Goal: Task Accomplishment & Management: Use online tool/utility

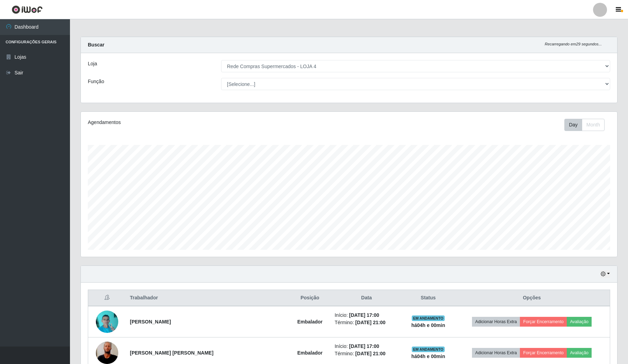
select select "159"
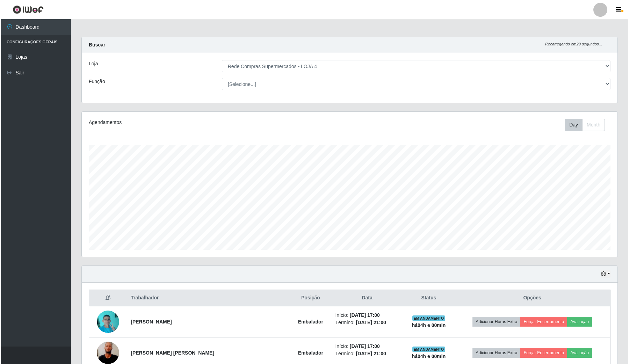
scroll to position [145, 536]
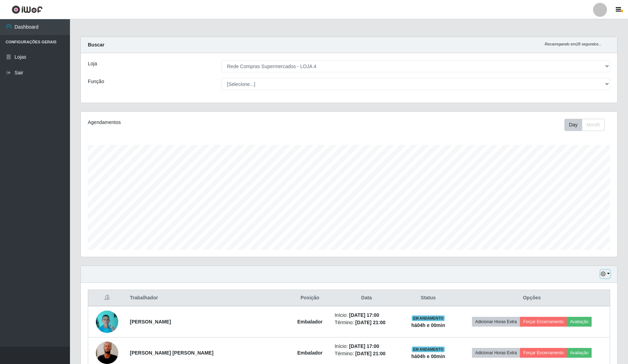
click at [604, 278] on button "button" at bounding box center [605, 274] width 10 height 8
click at [578, 290] on button "Hoje" at bounding box center [581, 287] width 55 height 15
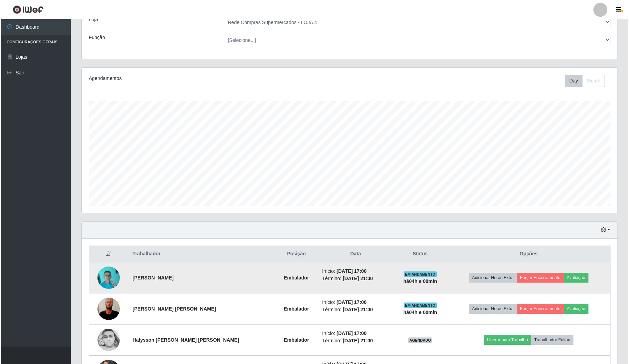
scroll to position [101, 0]
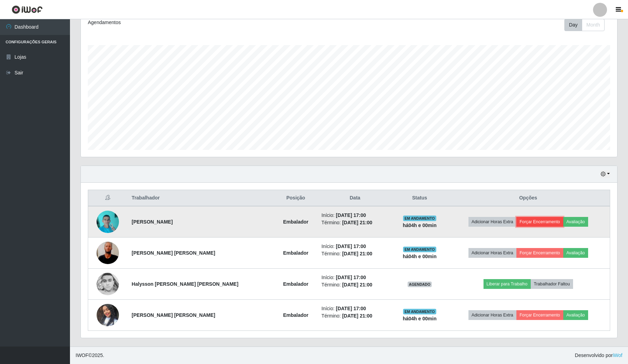
click at [543, 220] on button "Forçar Encerramento" at bounding box center [539, 222] width 47 height 10
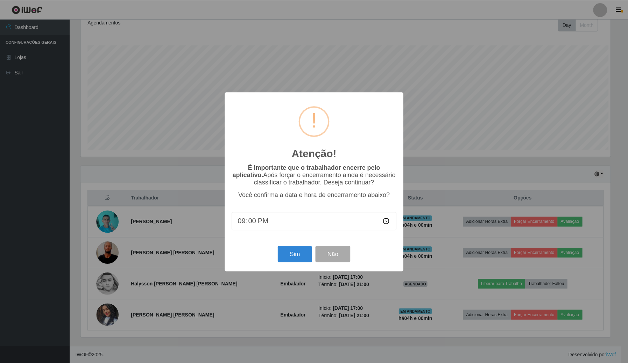
scroll to position [145, 531]
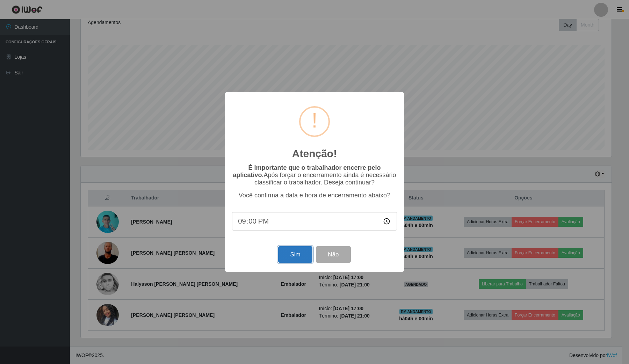
click at [301, 260] on button "Sim" at bounding box center [295, 255] width 34 height 16
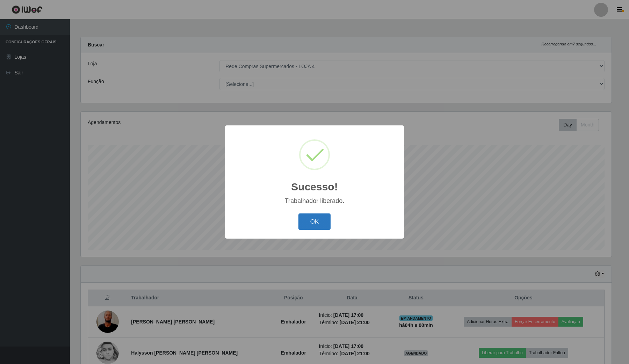
click at [327, 230] on button "OK" at bounding box center [315, 222] width 33 height 16
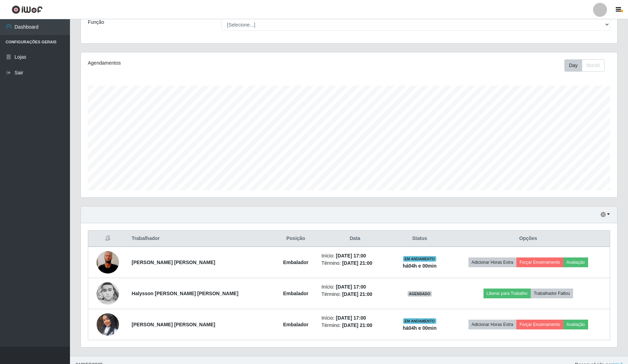
scroll to position [70, 0]
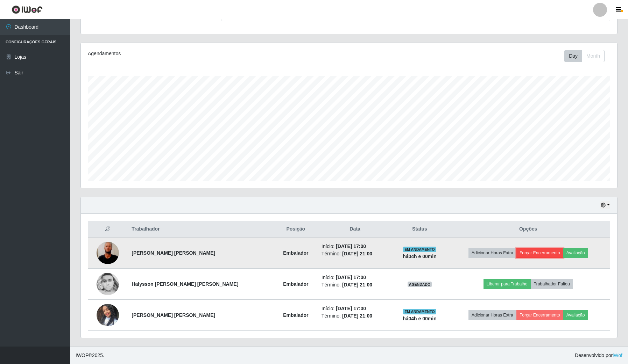
click at [546, 252] on button "Forçar Encerramento" at bounding box center [539, 253] width 47 height 10
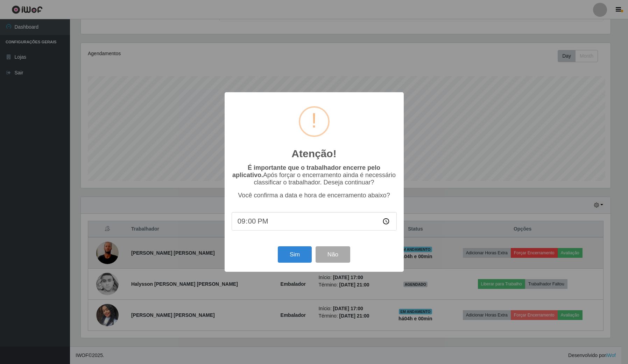
scroll to position [145, 531]
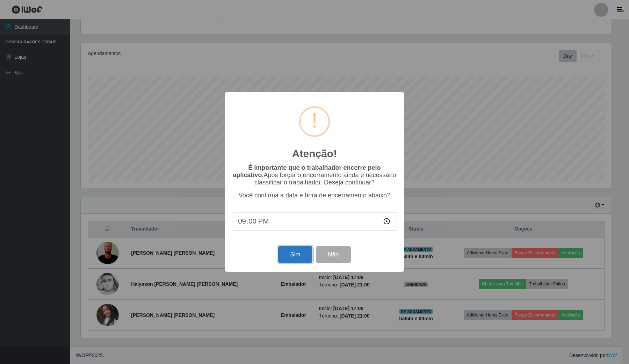
click at [303, 259] on button "Sim" at bounding box center [295, 255] width 34 height 16
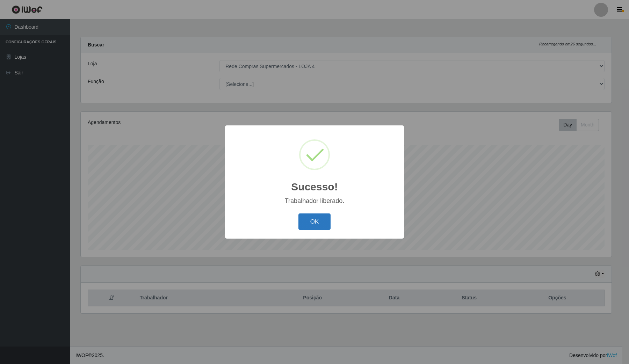
click at [317, 219] on button "OK" at bounding box center [315, 222] width 33 height 16
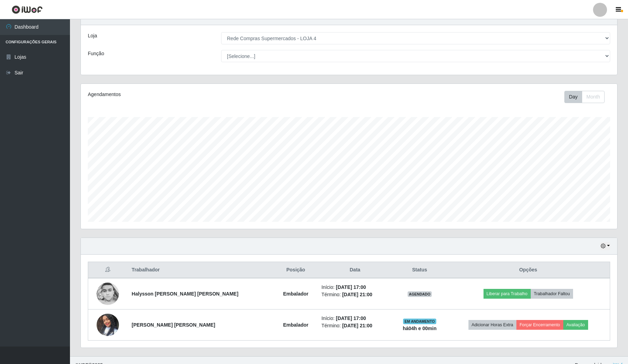
scroll to position [38, 0]
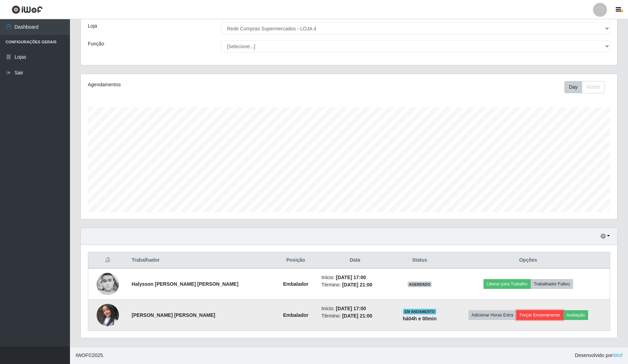
click at [536, 318] on button "Forçar Encerramento" at bounding box center [539, 315] width 47 height 10
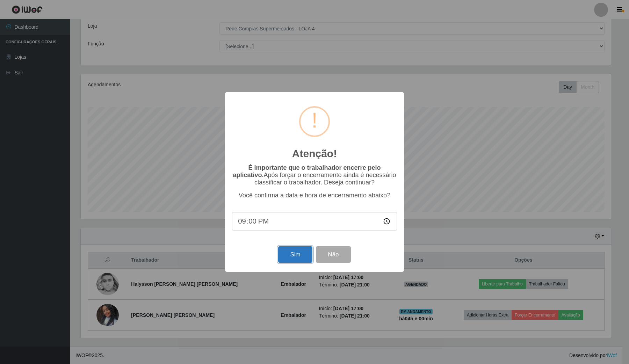
click at [305, 252] on button "Sim" at bounding box center [295, 255] width 34 height 16
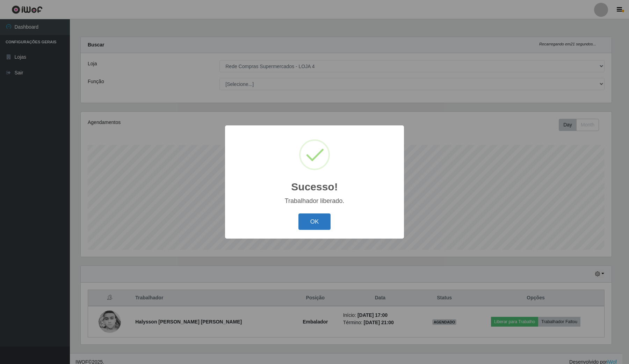
click at [319, 226] on button "OK" at bounding box center [315, 222] width 33 height 16
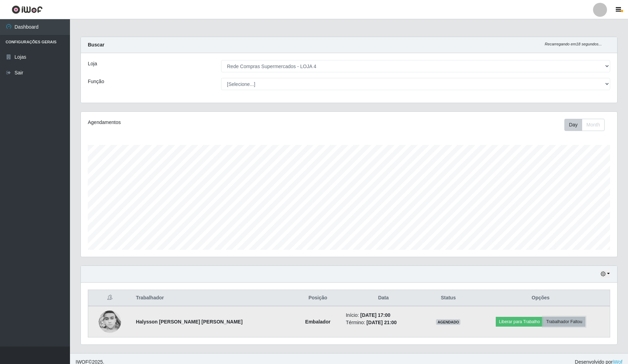
click at [567, 325] on button "Trabalhador Faltou" at bounding box center [564, 322] width 42 height 10
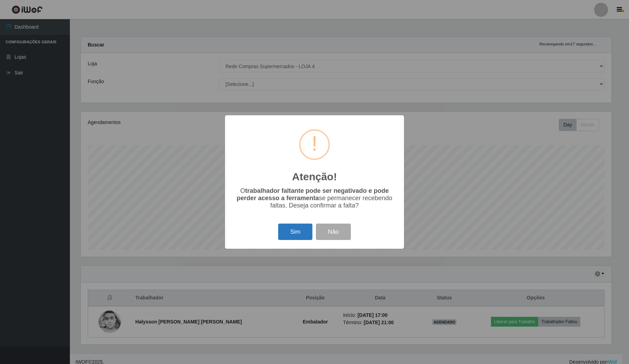
click at [306, 233] on button "Sim" at bounding box center [295, 232] width 34 height 16
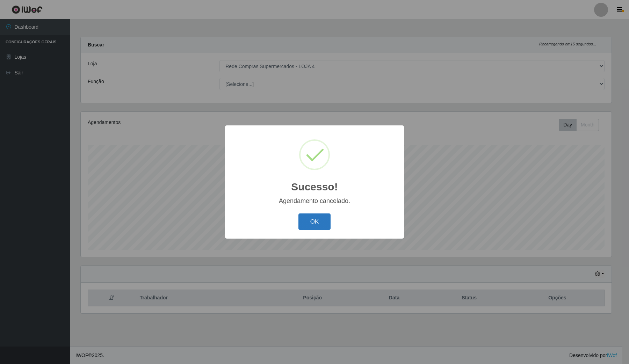
click at [317, 221] on button "OK" at bounding box center [315, 222] width 33 height 16
